Goal: Transaction & Acquisition: Book appointment/travel/reservation

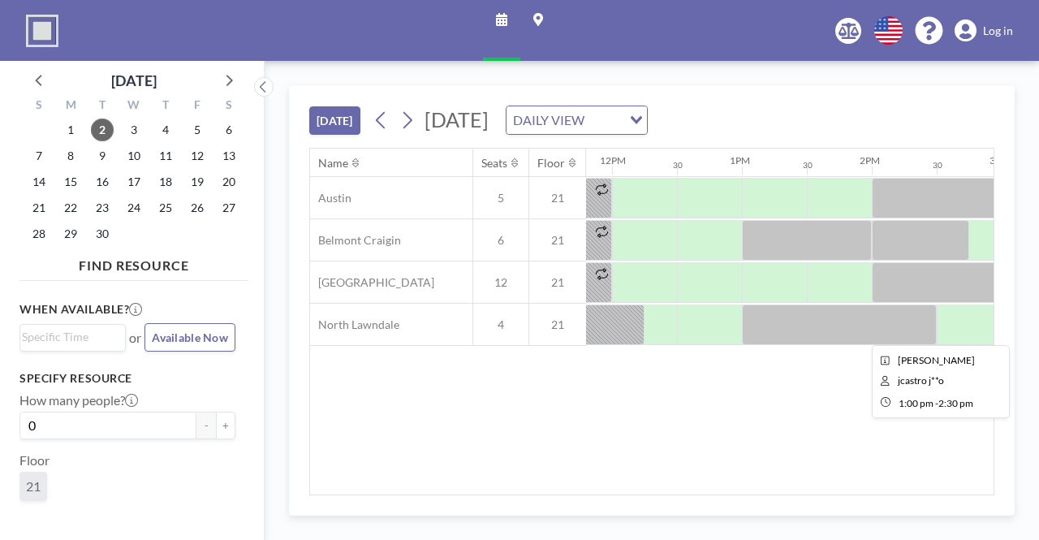
scroll to position [0, 1624]
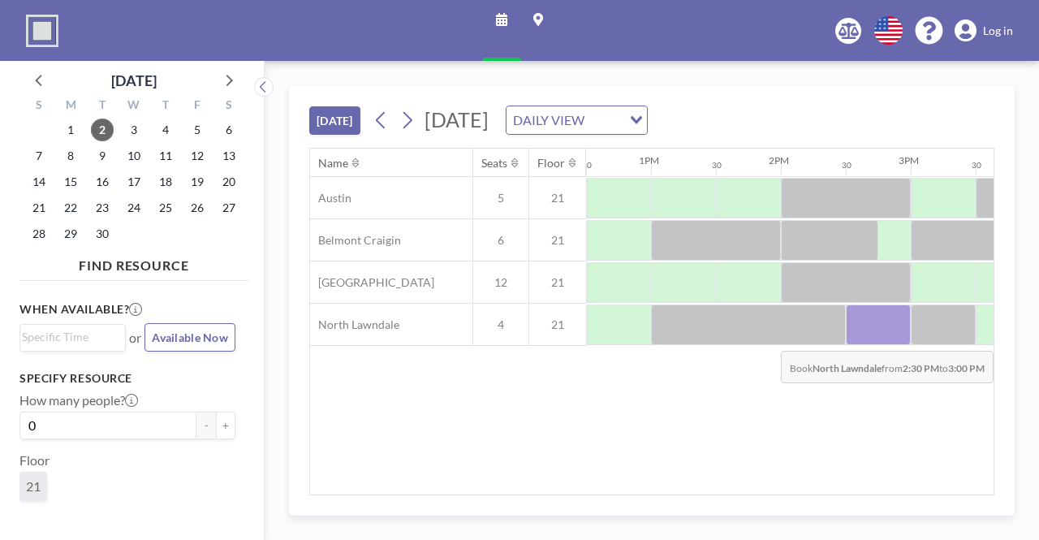
click at [876, 337] on div at bounding box center [878, 324] width 65 height 41
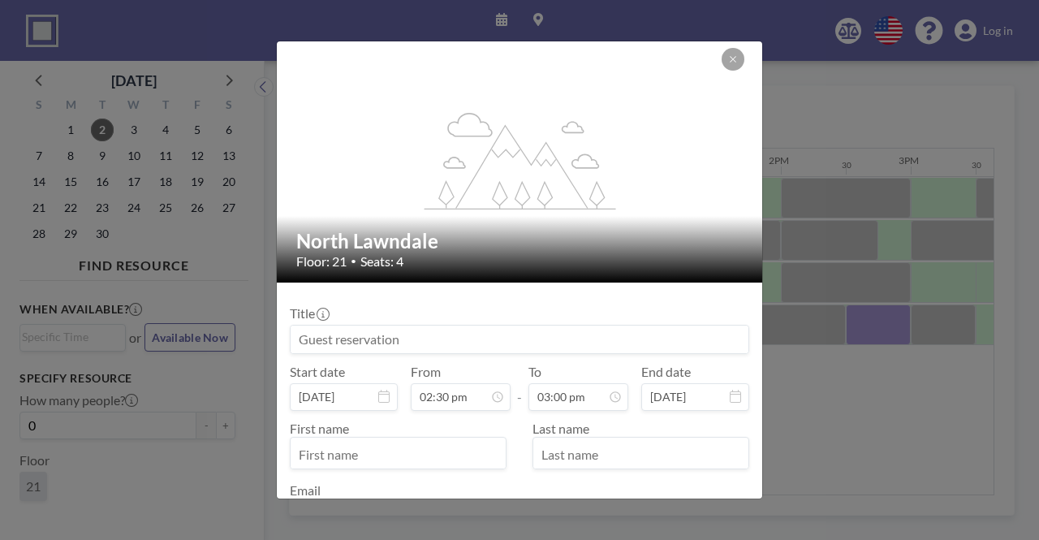
click at [636, 348] on input at bounding box center [520, 340] width 458 height 28
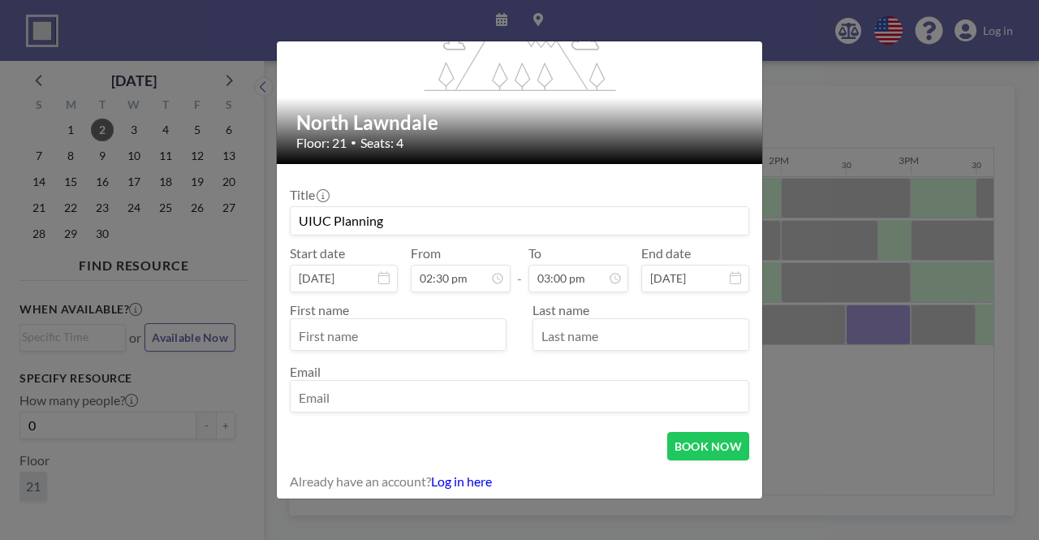
click at [429, 343] on input "text" at bounding box center [398, 336] width 215 height 28
type input "UIUC Planning"
type input "[PERSON_NAME]"
click at [331, 223] on input "UIUC Planning" at bounding box center [520, 221] width 458 height 28
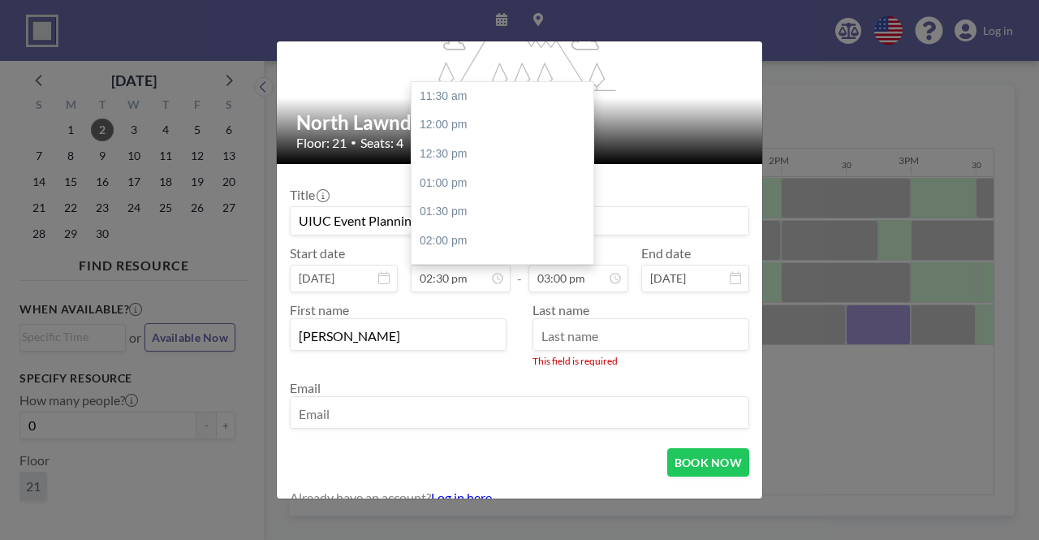
scroll to position [174, 0]
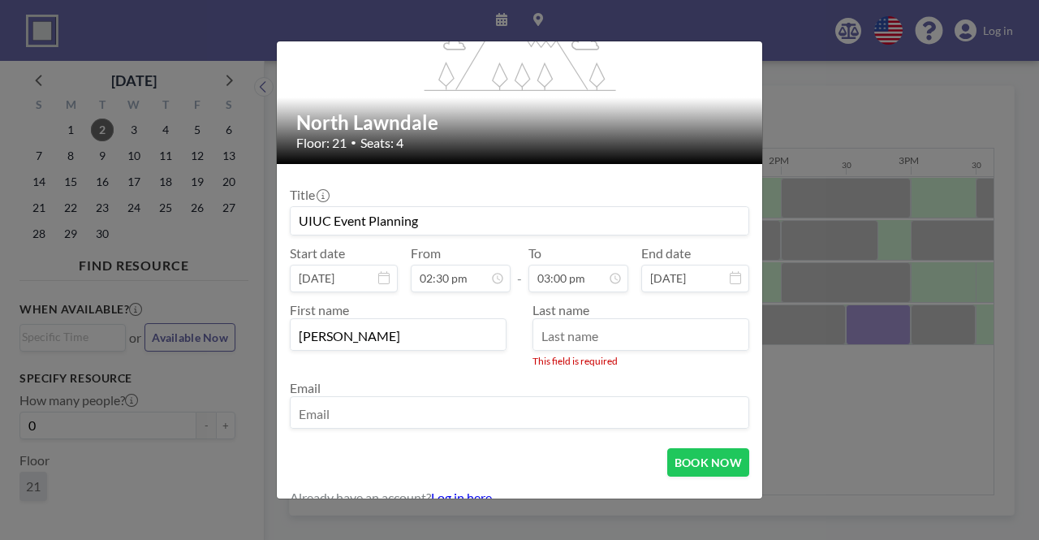
type input "UIUC Event Planning"
click at [594, 342] on input "text" at bounding box center [640, 336] width 215 height 28
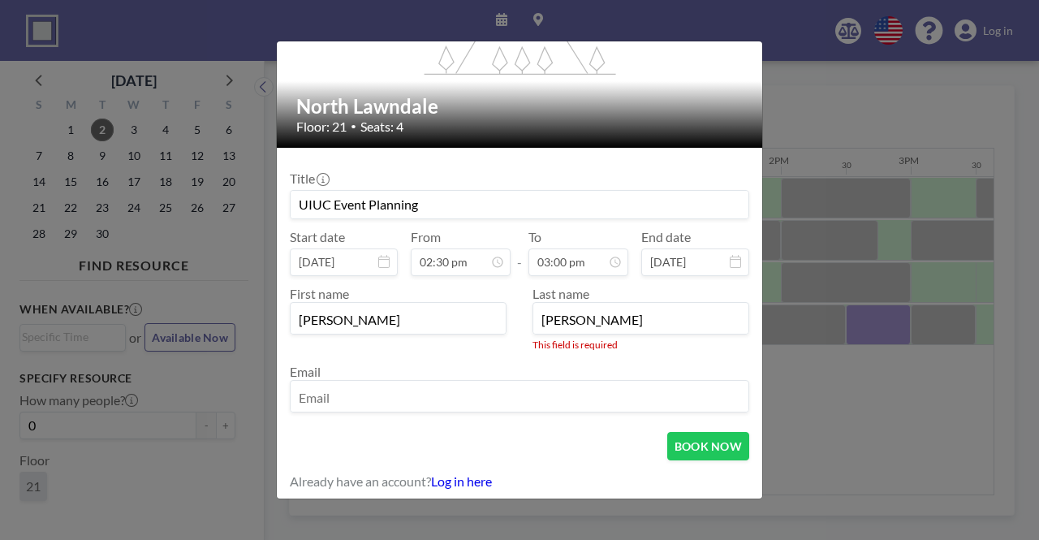
type input "[PERSON_NAME]"
click at [434, 390] on input "email" at bounding box center [520, 398] width 458 height 28
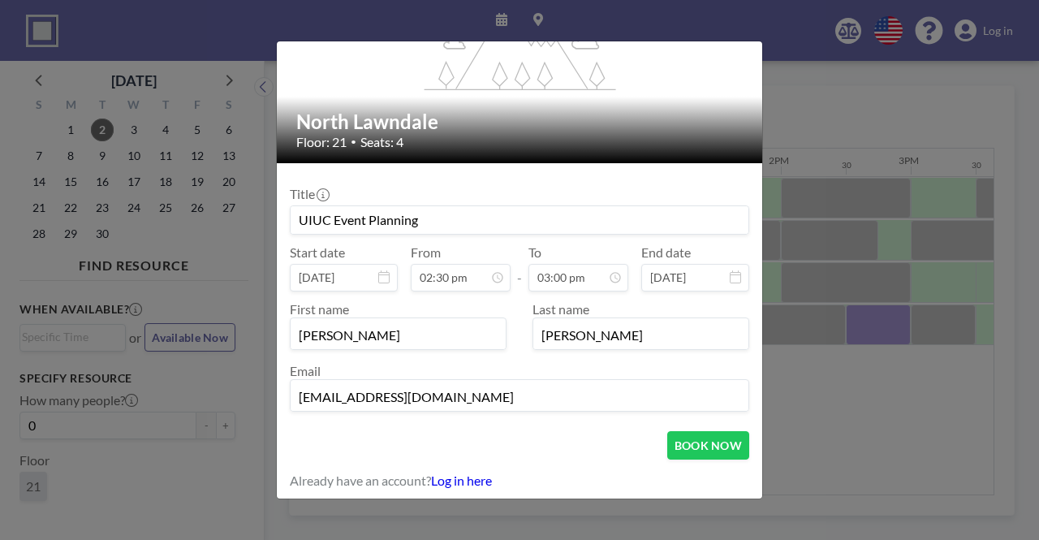
scroll to position [867, 0]
type input "[EMAIL_ADDRESS][DOMAIN_NAME]"
click at [477, 223] on input "UIUC Event Planning" at bounding box center [520, 220] width 458 height 28
type input "UIUC Event Planning"
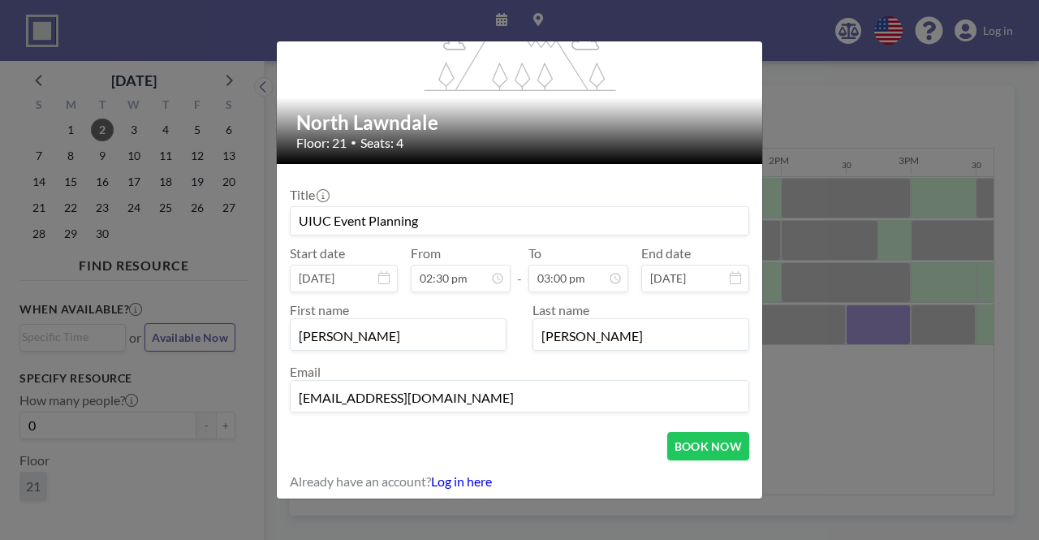
click at [662, 309] on div "Last name [PERSON_NAME]" at bounding box center [635, 326] width 230 height 49
click at [484, 473] on link "Log in here" at bounding box center [461, 480] width 61 height 15
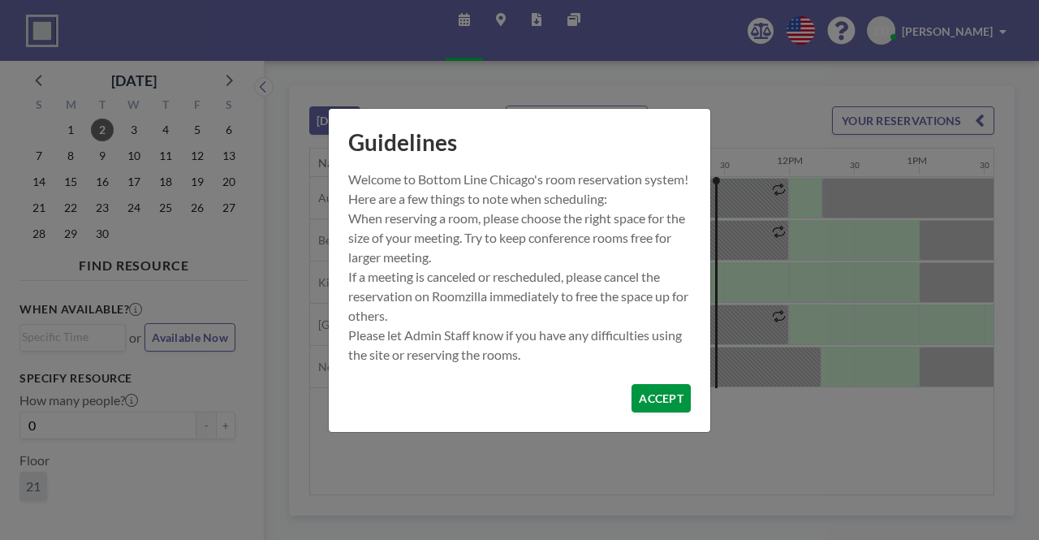
scroll to position [0, 1364]
click at [664, 412] on button "ACCEPT" at bounding box center [661, 398] width 59 height 28
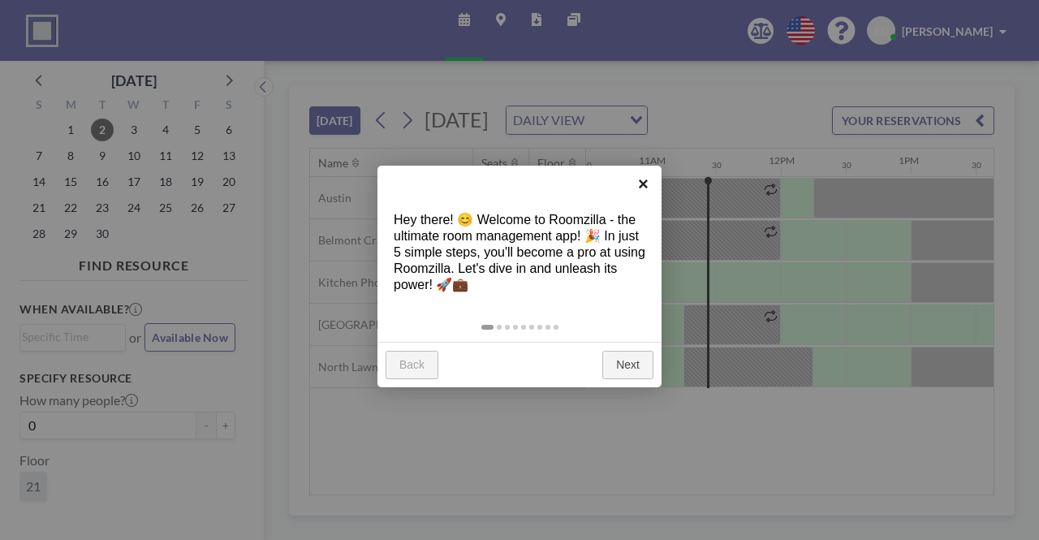
click at [649, 179] on link "×" at bounding box center [643, 184] width 37 height 37
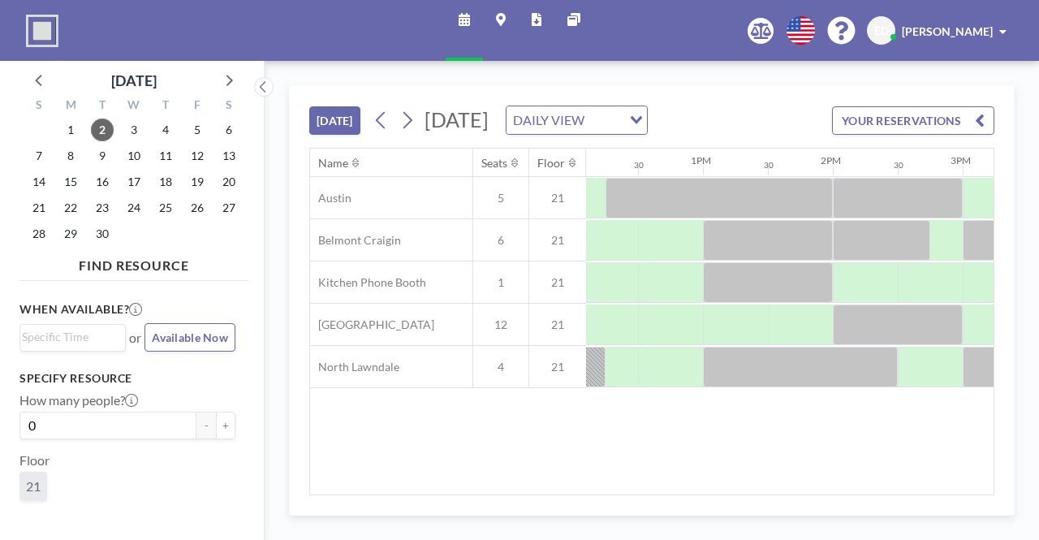
scroll to position [0, 1574]
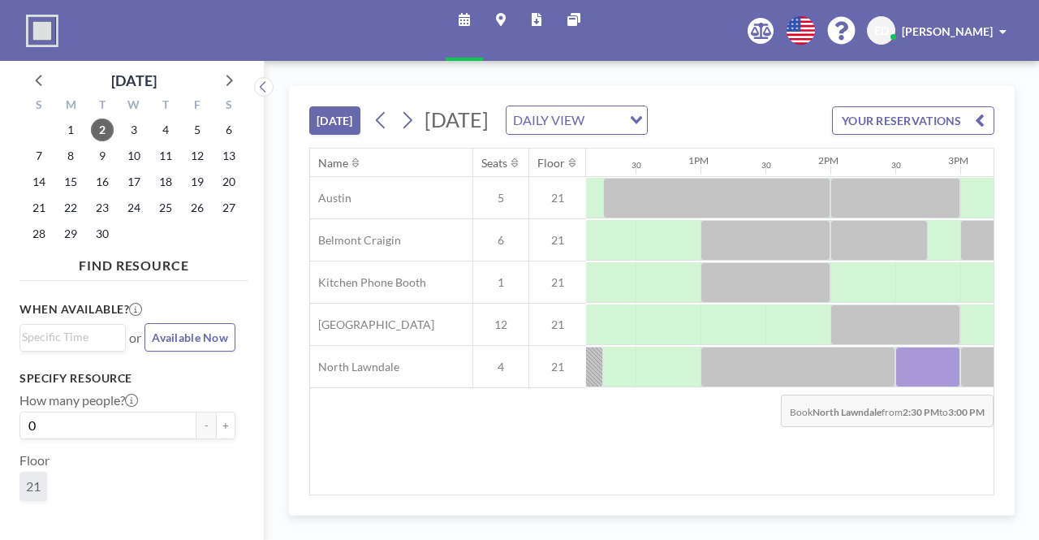
click at [899, 387] on div at bounding box center [927, 367] width 65 height 41
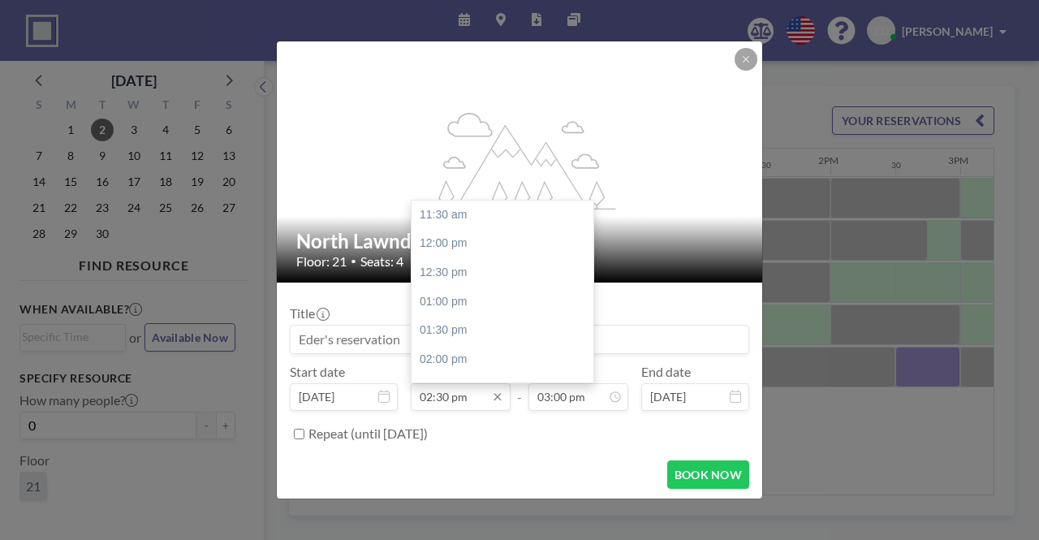
scroll to position [174, 0]
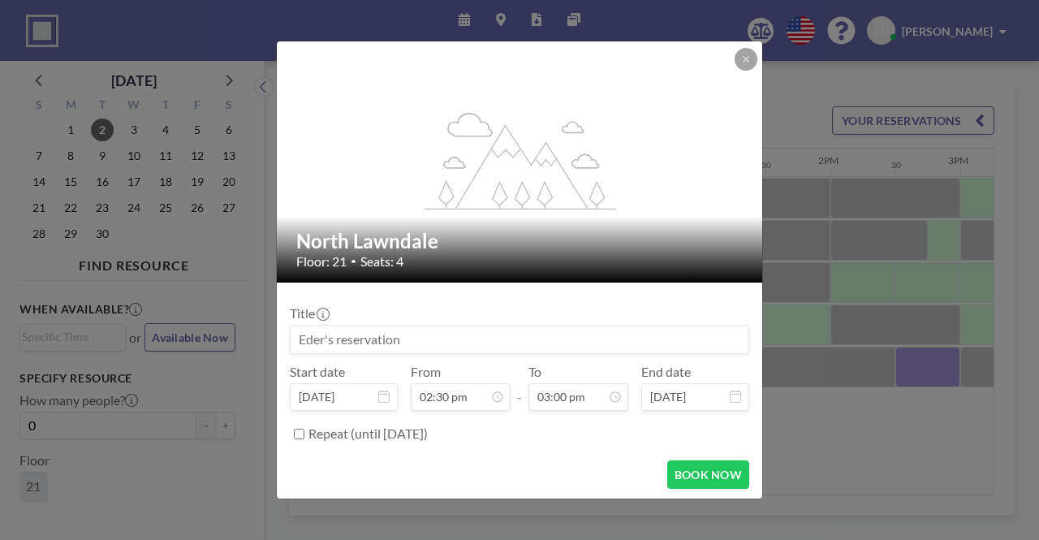
click at [360, 345] on input at bounding box center [520, 340] width 458 height 28
type input "UIUC Event Planning"
drag, startPoint x: 718, startPoint y: 475, endPoint x: 707, endPoint y: 447, distance: 29.8
click at [707, 447] on form "Title UIUC Event Planning Start date Sep 2, 2025 From 02:30 pm - To 03:00 pm En…" at bounding box center [519, 391] width 485 height 219
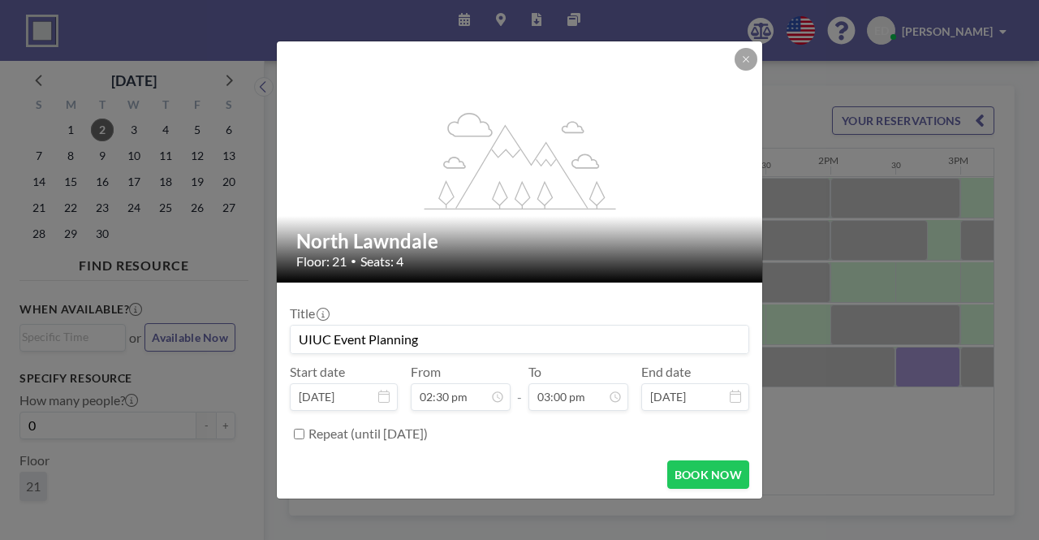
click at [707, 447] on form "Title UIUC Event Planning Start date Sep 2, 2025 From 02:30 pm - To 03:00 pm En…" at bounding box center [519, 391] width 485 height 219
click at [694, 472] on button "BOOK NOW" at bounding box center [708, 474] width 82 height 28
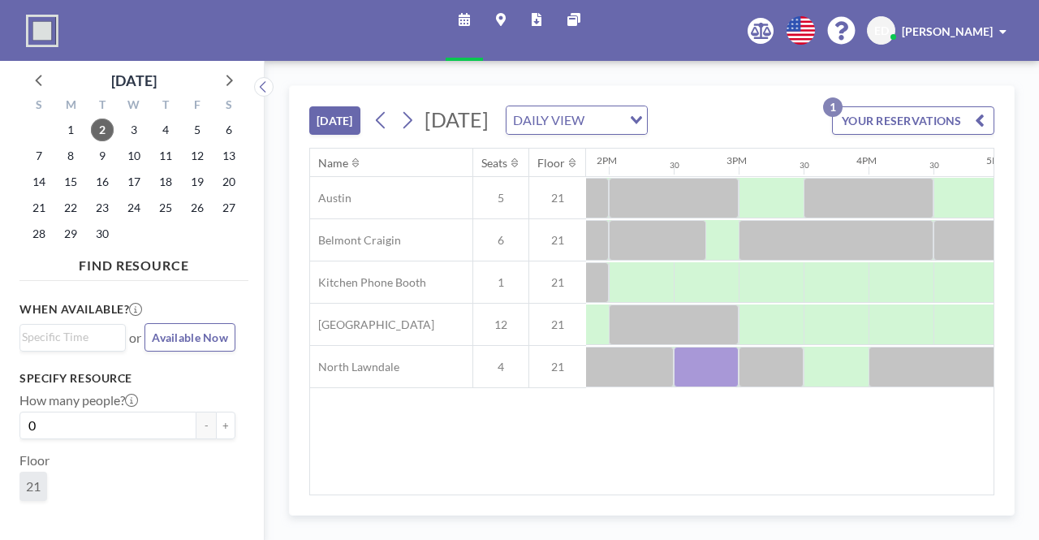
scroll to position [0, 1864]
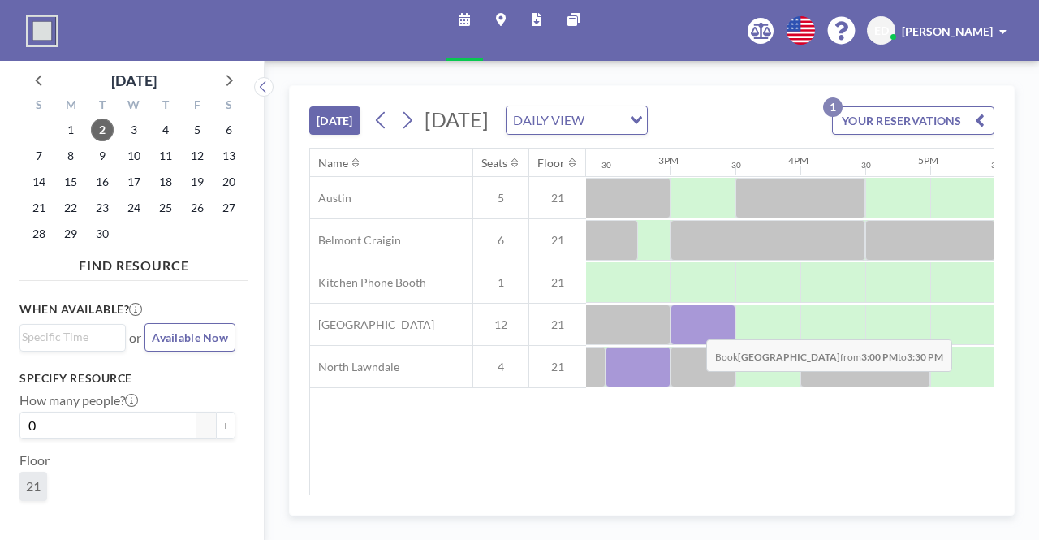
click at [693, 345] on div at bounding box center [703, 324] width 65 height 41
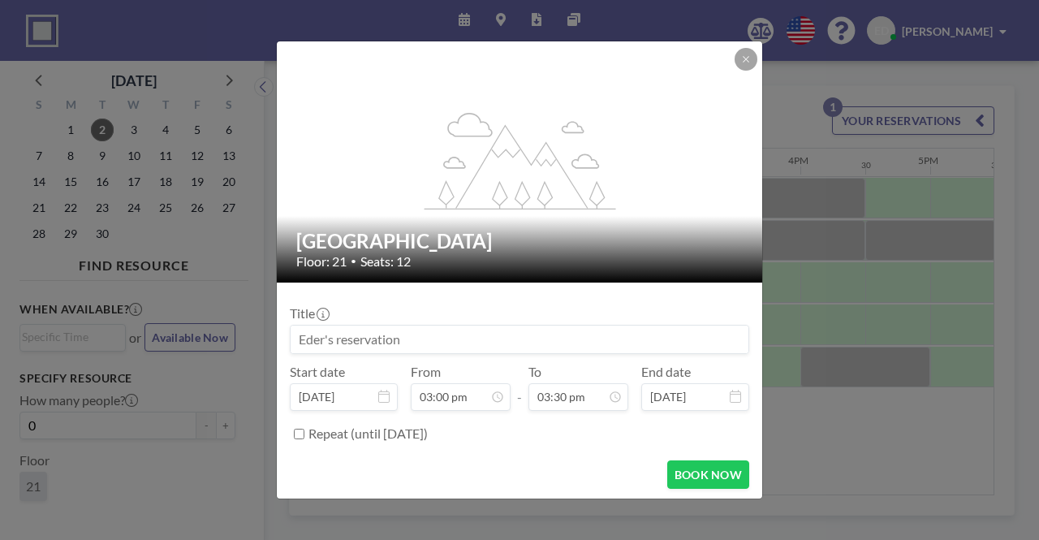
click at [631, 348] on input at bounding box center [520, 340] width 458 height 28
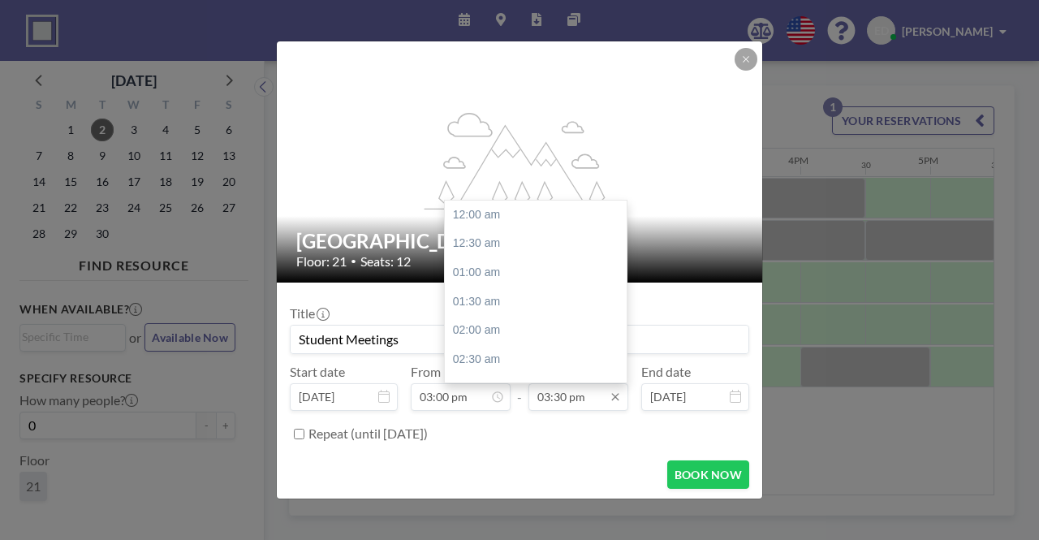
scroll to position [895, 0]
type input "Student Meetings"
click at [544, 392] on input "03:30 pm" at bounding box center [578, 397] width 100 height 28
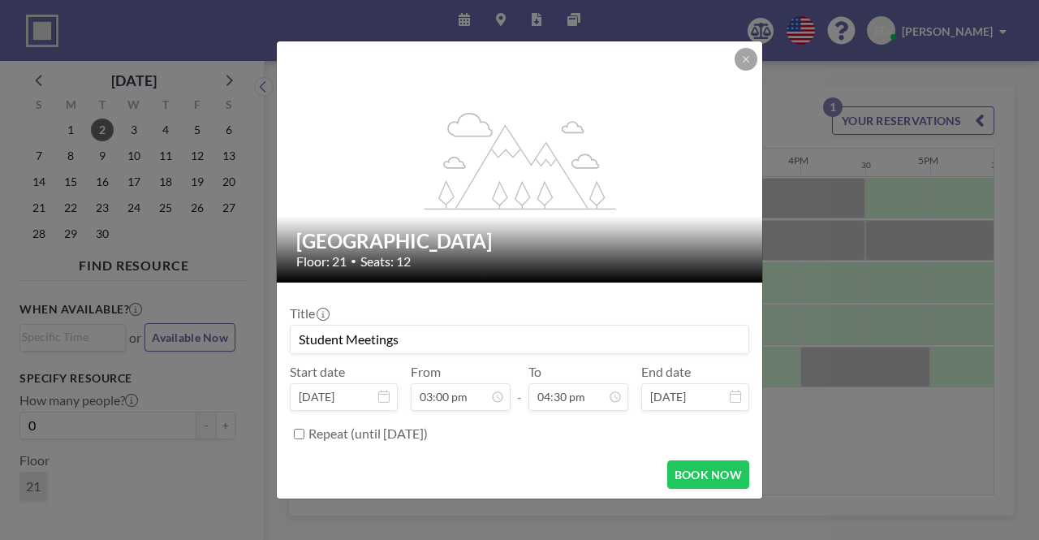
type input "04:30 pm"
click at [546, 416] on div "Title Student Meetings Start date Sep 2, 2025 From 03:00 pm - To 04:30 pm 12:00…" at bounding box center [519, 371] width 459 height 152
click at [672, 468] on button "BOOK NOW" at bounding box center [708, 474] width 82 height 28
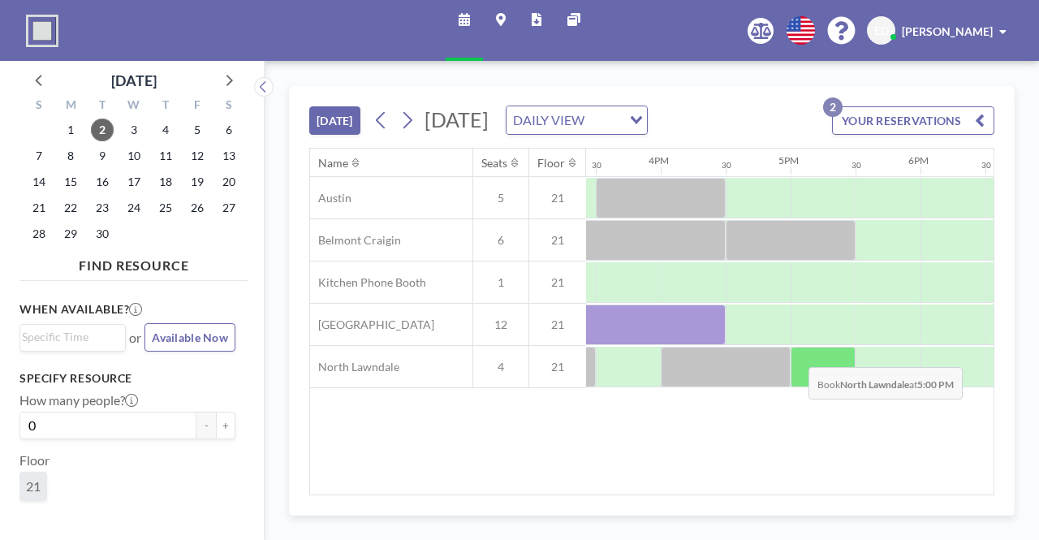
scroll to position [0, 1895]
